Goal: Navigation & Orientation: Understand site structure

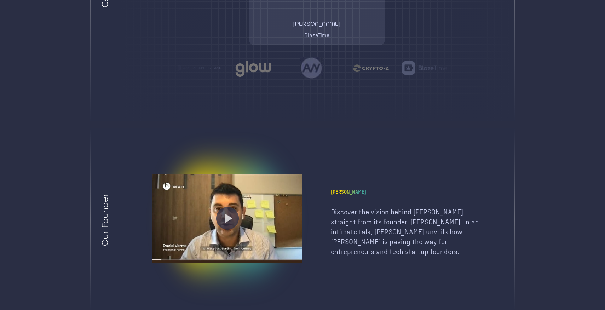
scroll to position [1077, 0]
click at [226, 218] on img at bounding box center [227, 219] width 23 height 23
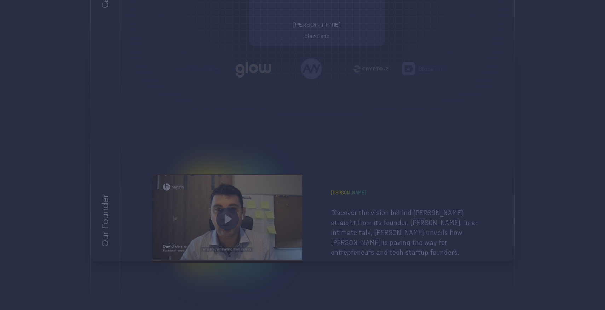
click at [565, 73] on div at bounding box center [302, 155] width 605 height 310
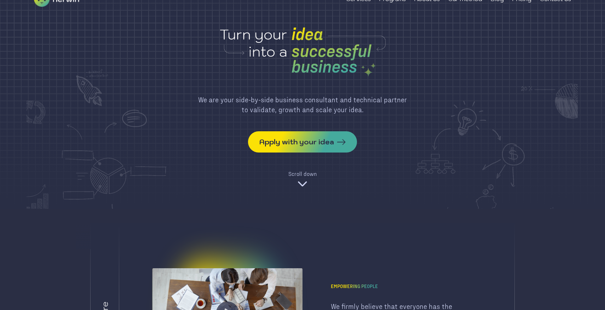
scroll to position [0, 0]
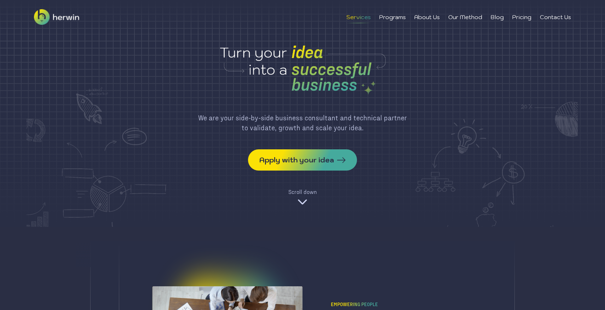
click at [358, 16] on li "Services" at bounding box center [358, 17] width 24 height 8
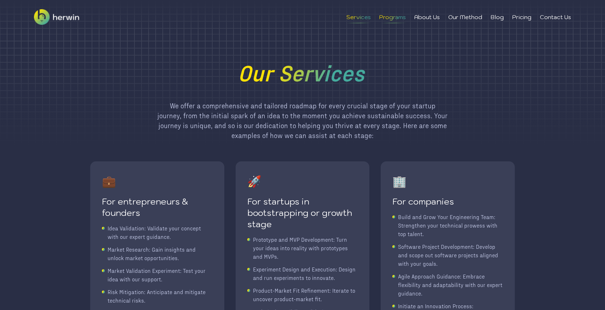
click at [395, 15] on li "Programs" at bounding box center [392, 17] width 27 height 8
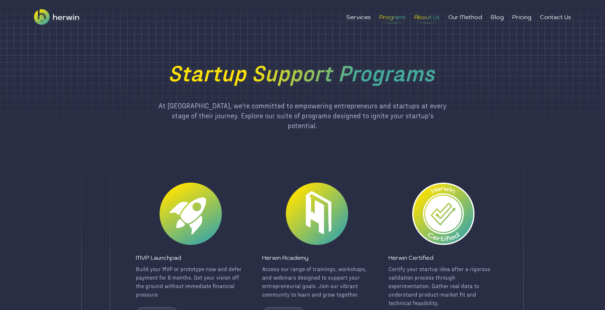
click at [426, 15] on li "About Us" at bounding box center [426, 17] width 25 height 8
